Goal: Communication & Community: Ask a question

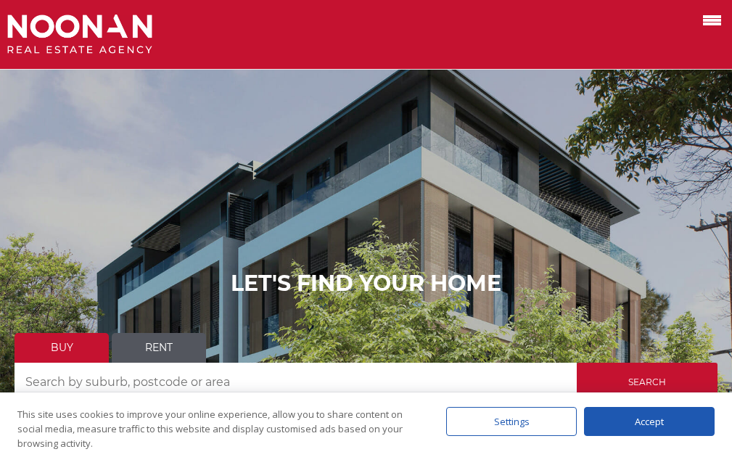
click at [714, 21] on span at bounding box center [712, 20] width 18 height 3
click at [0, 0] on input "checkbox" at bounding box center [0, 0] width 0 height 0
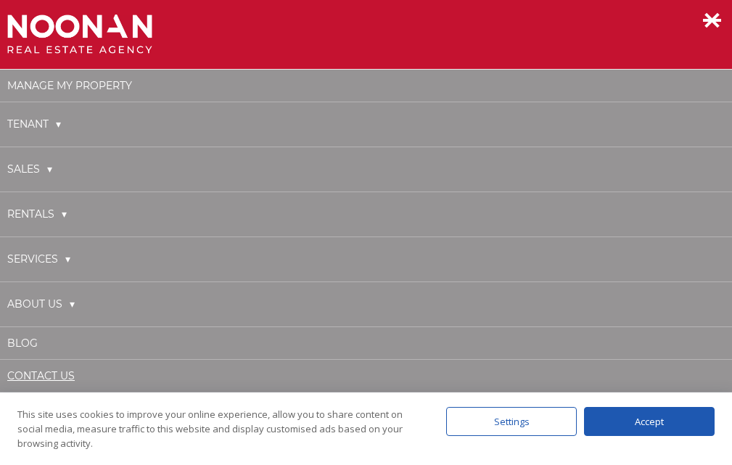
click at [26, 377] on link "Contact Us" at bounding box center [41, 375] width 68 height 13
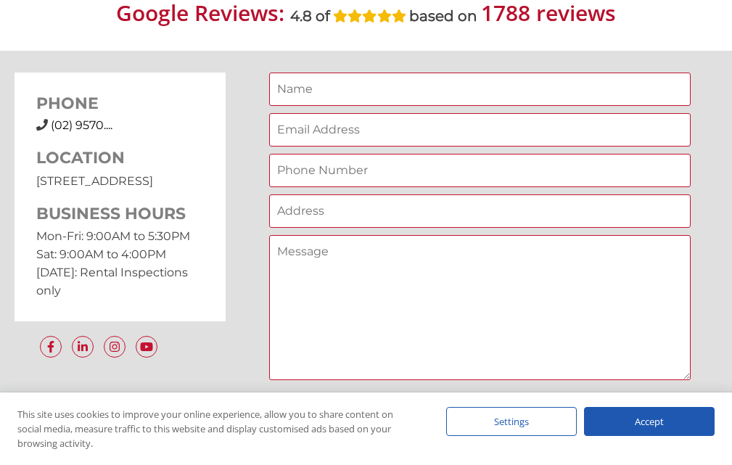
scroll to position [1220, 0]
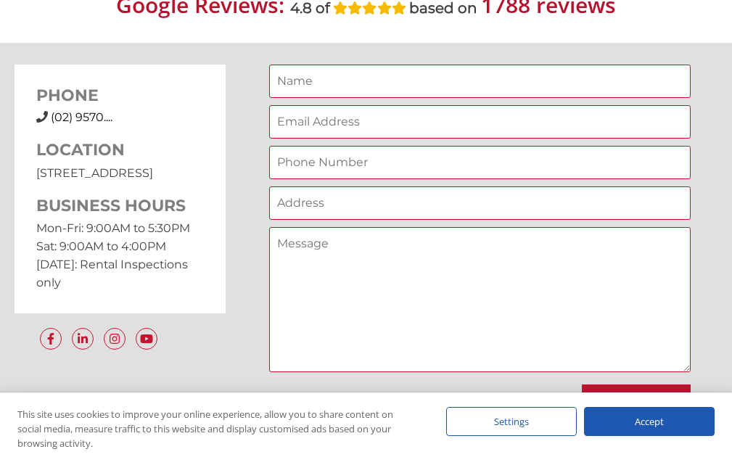
type input "[PERSON_NAME]"
type input "[EMAIL_ADDRESS][DOMAIN_NAME]"
type input "[PHONE_NUMBER]"
type input "full street address"
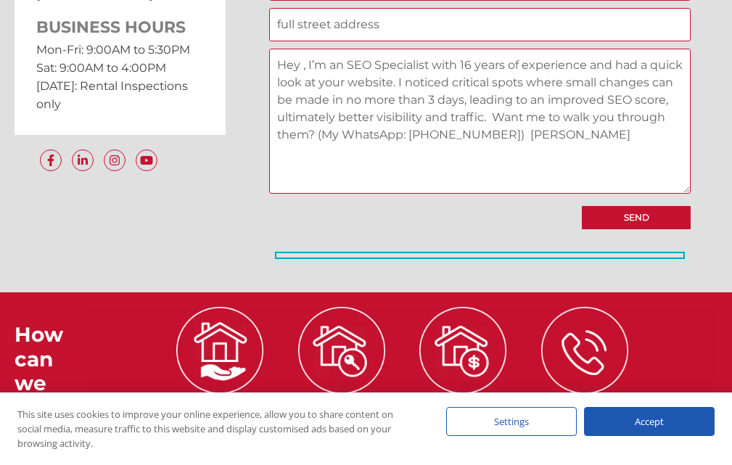
scroll to position [1340, 0]
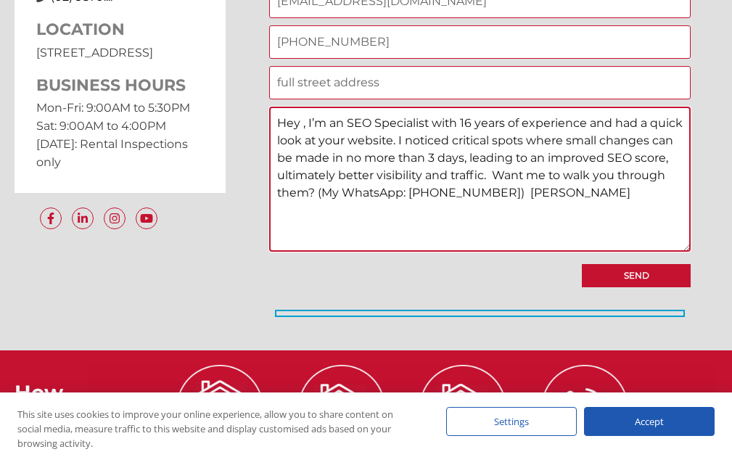
click at [301, 123] on textarea "Hey , I’m an SEO Specialist with 16 years of experience and had a quick look at…" at bounding box center [480, 179] width 422 height 145
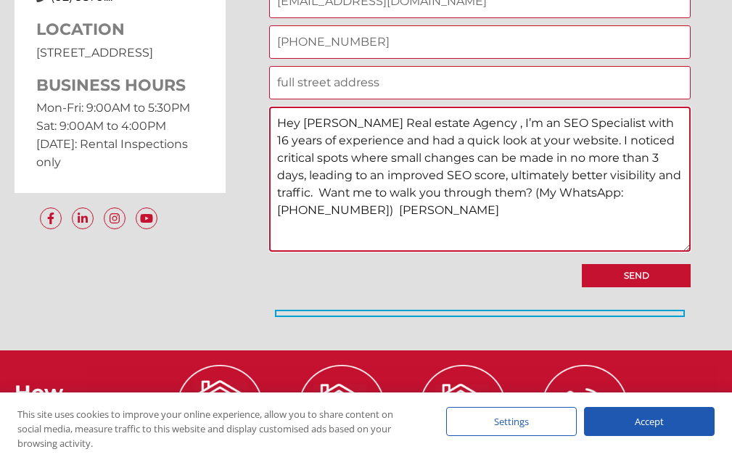
click at [470, 127] on textarea "Hey [PERSON_NAME] Real estate Agency , I’m an SEO Specialist with 16 years of e…" at bounding box center [480, 179] width 422 height 145
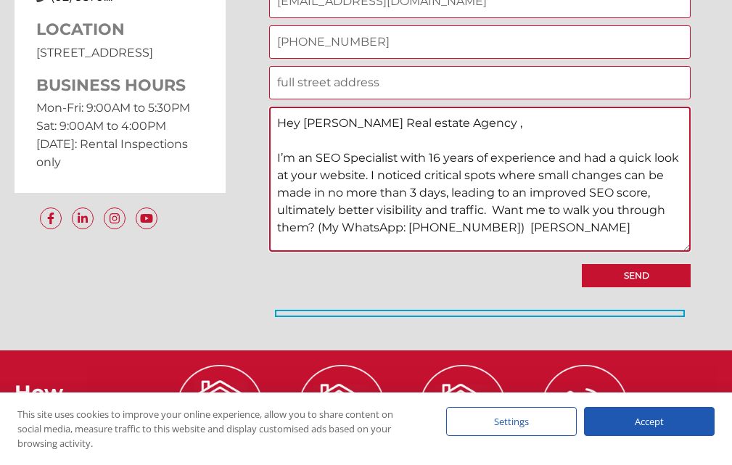
click at [512, 228] on textarea "Hey [PERSON_NAME] Real estate Agency , I’m an SEO Specialist with 16 years of e…" at bounding box center [480, 179] width 422 height 145
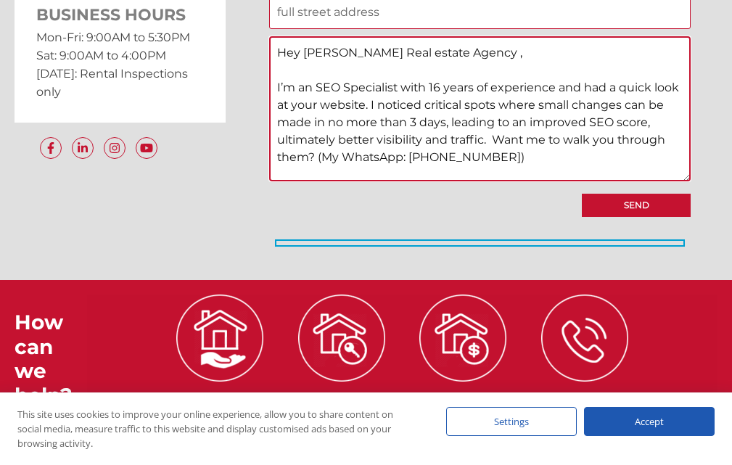
scroll to position [1427, 0]
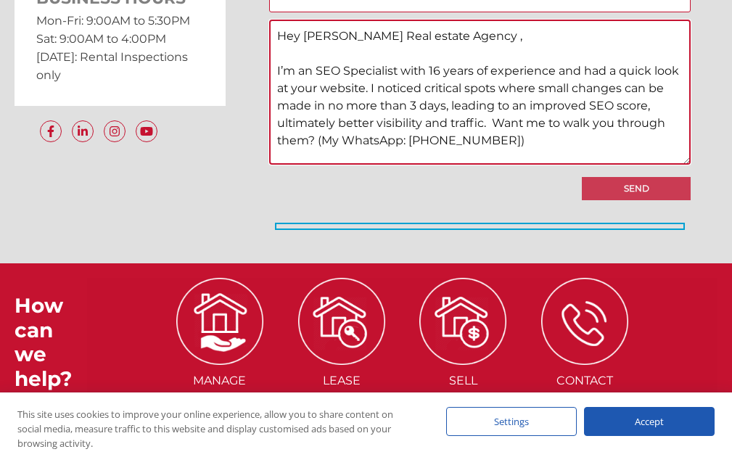
type textarea "Hey [PERSON_NAME] Real estate Agency , I’m an SEO Specialist with 16 years of e…"
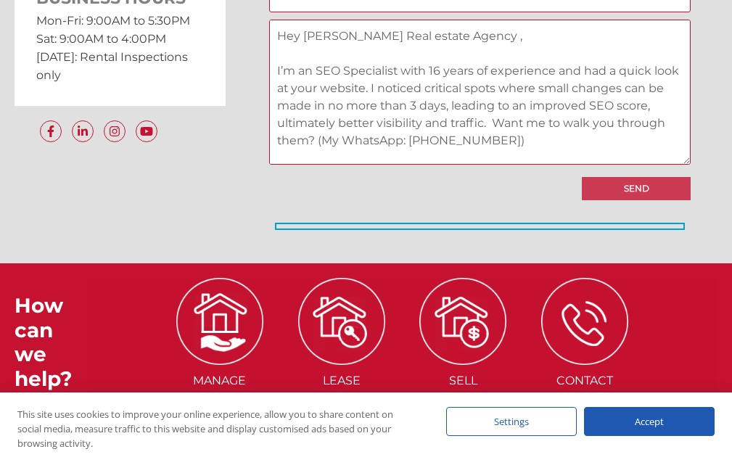
click at [609, 192] on input "Send" at bounding box center [636, 188] width 109 height 23
click at [667, 187] on input "Send" at bounding box center [636, 188] width 109 height 23
click at [666, 187] on input "Send" at bounding box center [636, 188] width 109 height 23
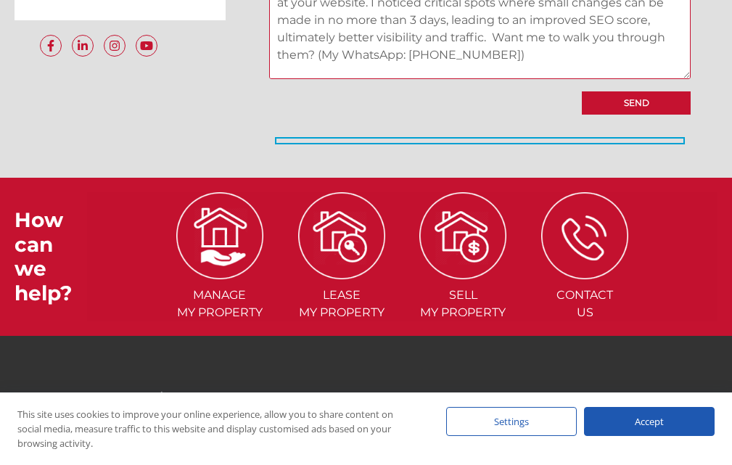
scroll to position [1514, 0]
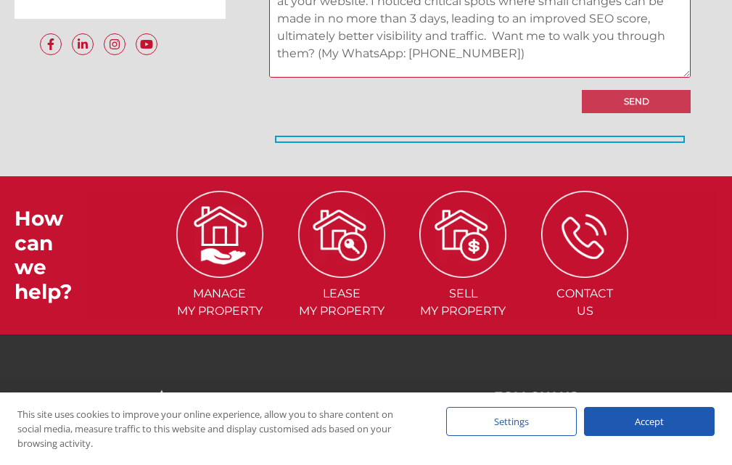
click at [661, 97] on input "Send" at bounding box center [636, 101] width 109 height 23
click at [641, 102] on input "Send" at bounding box center [636, 101] width 109 height 23
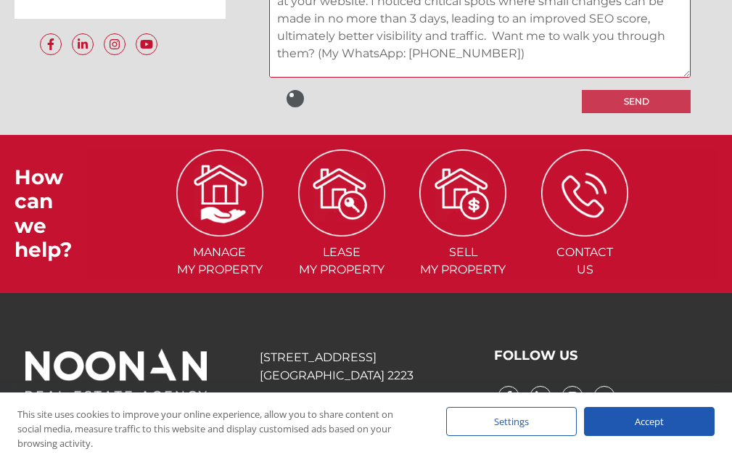
click at [641, 102] on input "Send" at bounding box center [636, 101] width 109 height 23
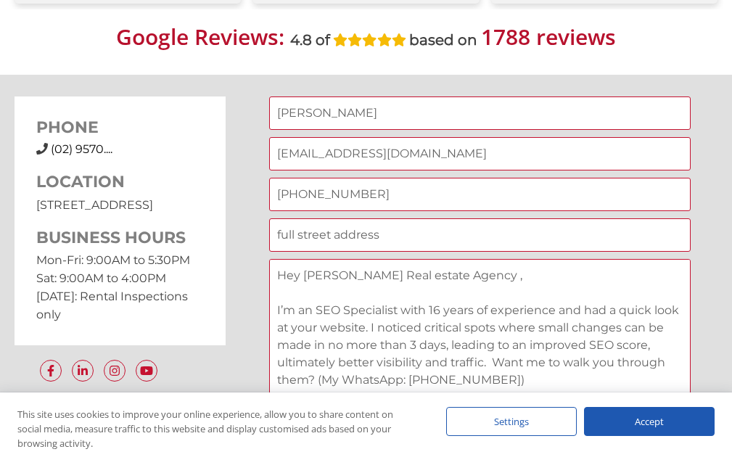
scroll to position [1166, 0]
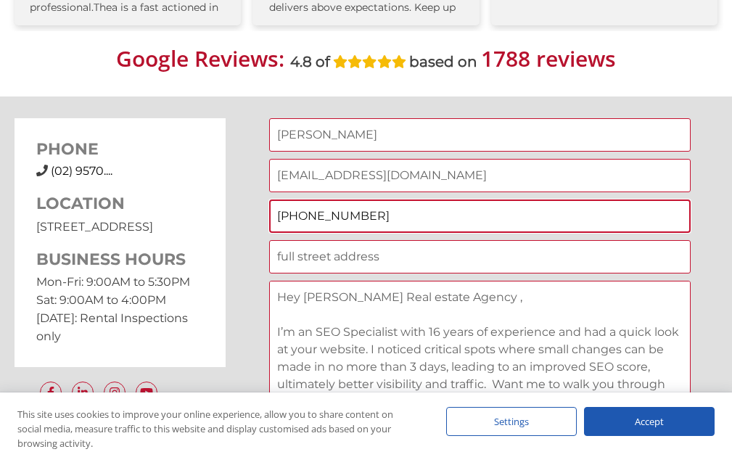
click at [301, 218] on input "+91 9646204610" at bounding box center [480, 216] width 422 height 33
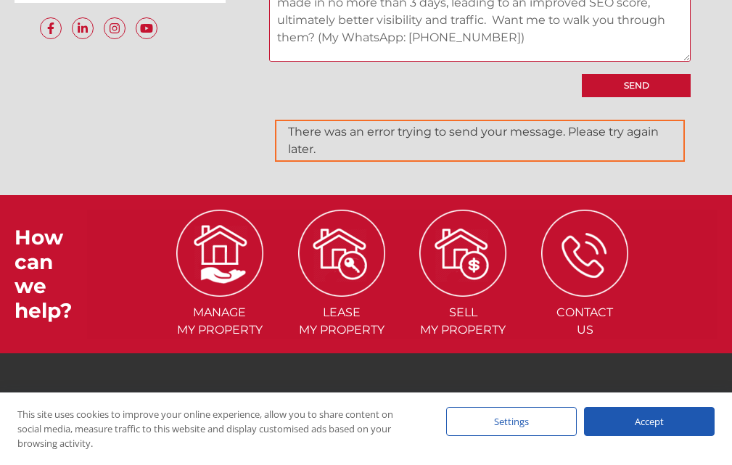
scroll to position [1462, 0]
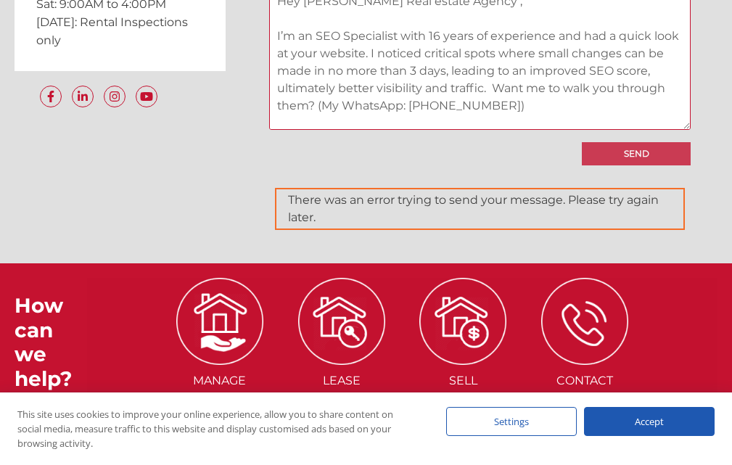
type input "9646204610"
click at [644, 153] on input "Send" at bounding box center [636, 153] width 109 height 23
click at [659, 143] on input "Send" at bounding box center [636, 153] width 109 height 23
click at [655, 149] on input "Send" at bounding box center [636, 153] width 109 height 23
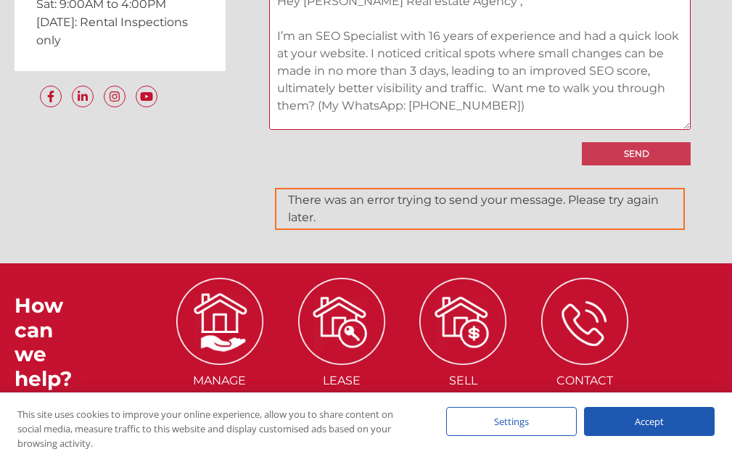
click at [655, 149] on input "Send" at bounding box center [636, 153] width 109 height 23
click at [650, 155] on input "Send" at bounding box center [636, 153] width 109 height 23
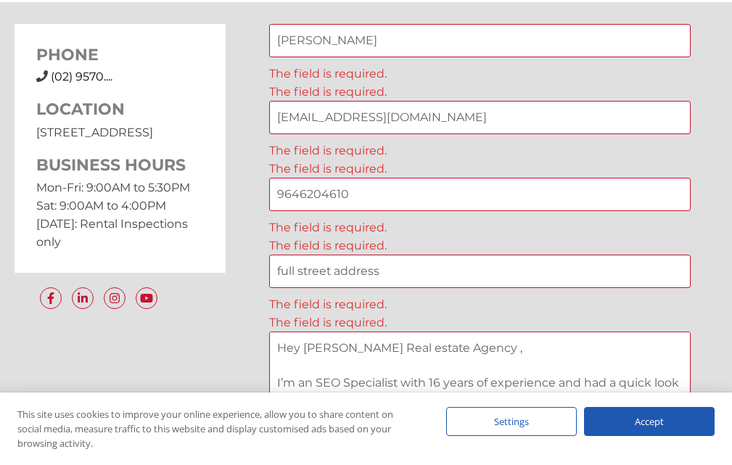
scroll to position [1114, 0]
